Goal: Task Accomplishment & Management: Manage account settings

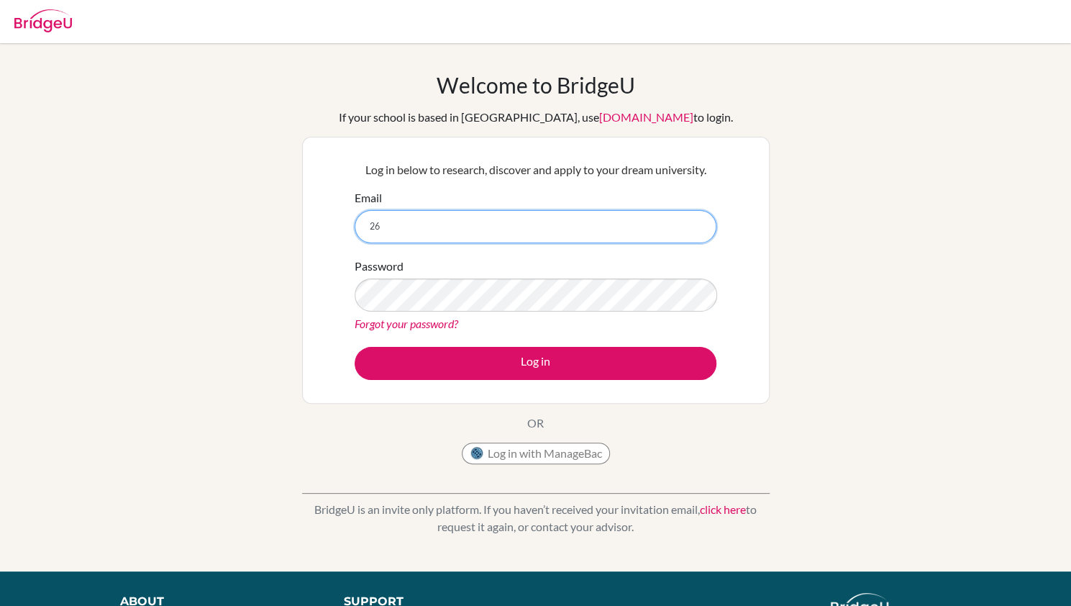
click at [460, 239] on input "26" at bounding box center [536, 226] width 362 height 33
type input "[EMAIL_ADDRESS][DOMAIN_NAME]"
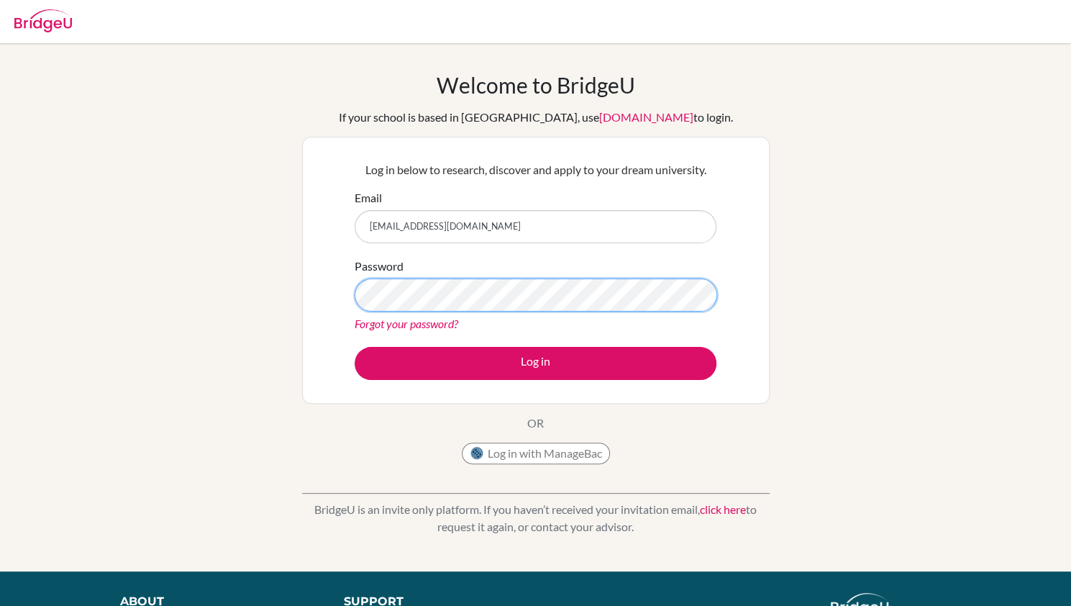
click at [355, 347] on button "Log in" at bounding box center [536, 363] width 362 height 33
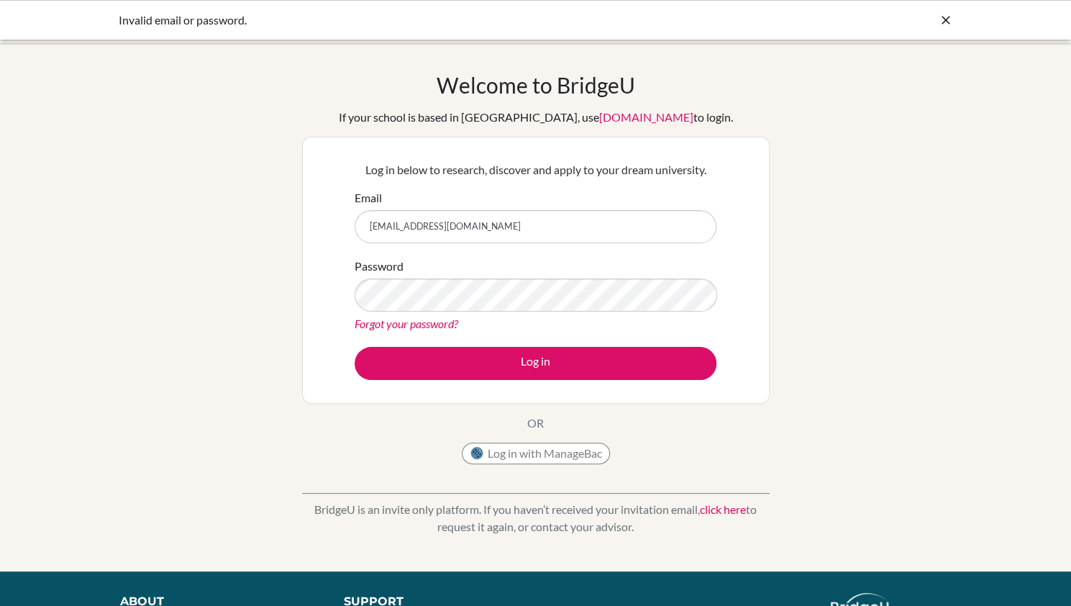
click at [415, 319] on link "Forgot your password?" at bounding box center [407, 323] width 104 height 14
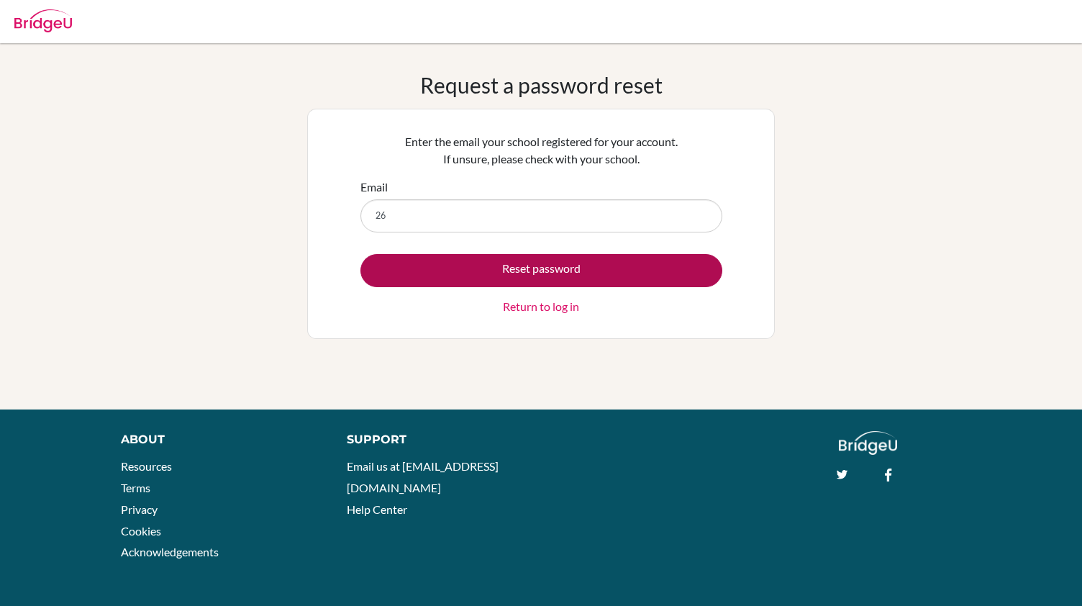
type input "[EMAIL_ADDRESS][DOMAIN_NAME]"
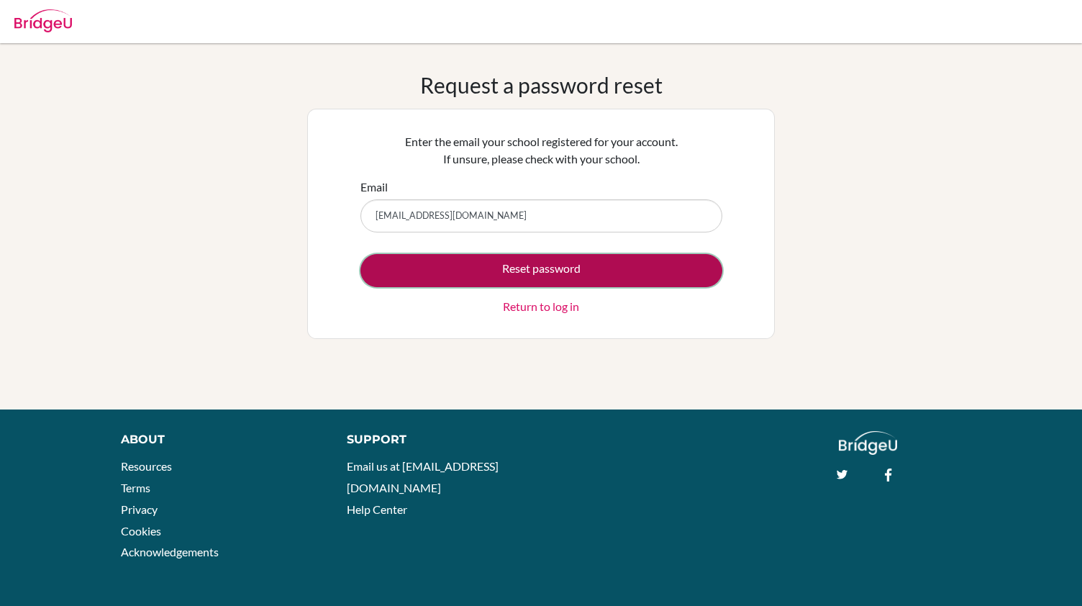
click at [505, 265] on button "Reset password" at bounding box center [541, 270] width 362 height 33
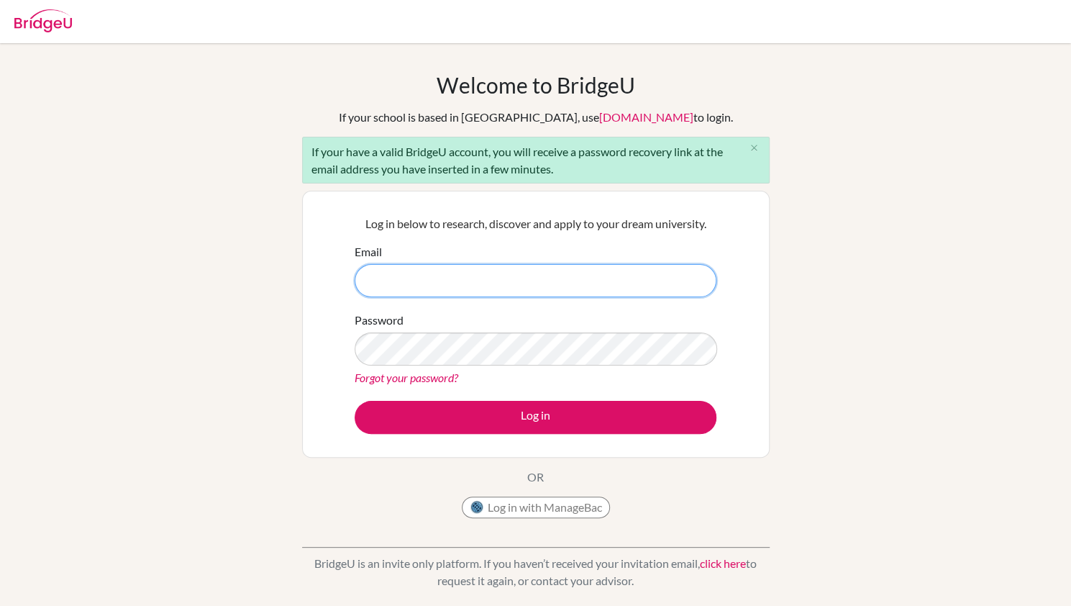
click at [437, 289] on input "Email" at bounding box center [536, 280] width 362 height 33
type input "[EMAIL_ADDRESS][DOMAIN_NAME]"
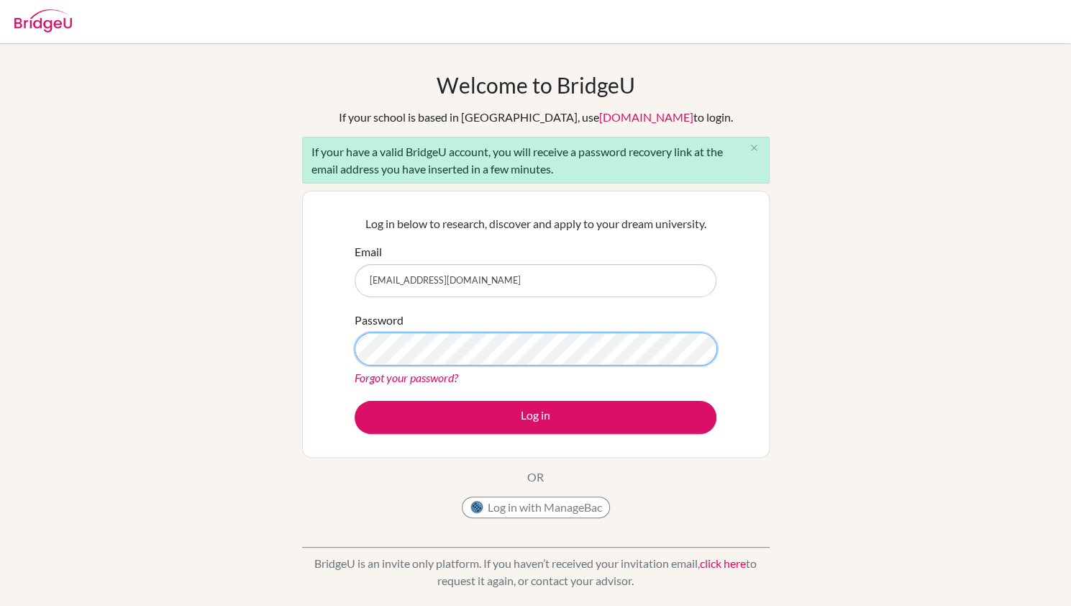
click at [355, 401] on button "Log in" at bounding box center [536, 417] width 362 height 33
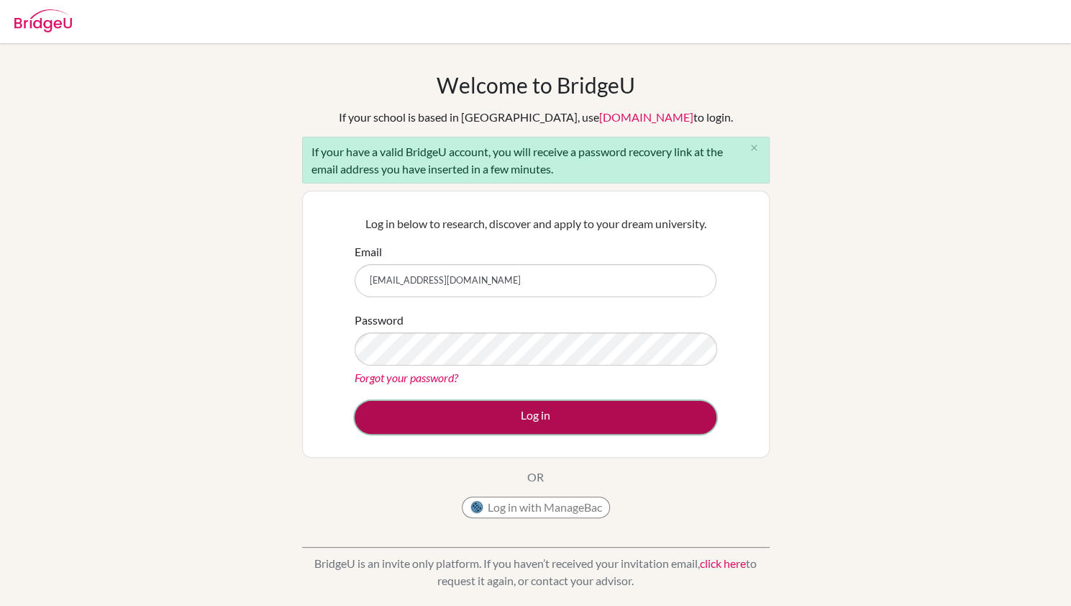
click at [501, 411] on button "Log in" at bounding box center [536, 417] width 362 height 33
